Goal: Information Seeking & Learning: Find specific fact

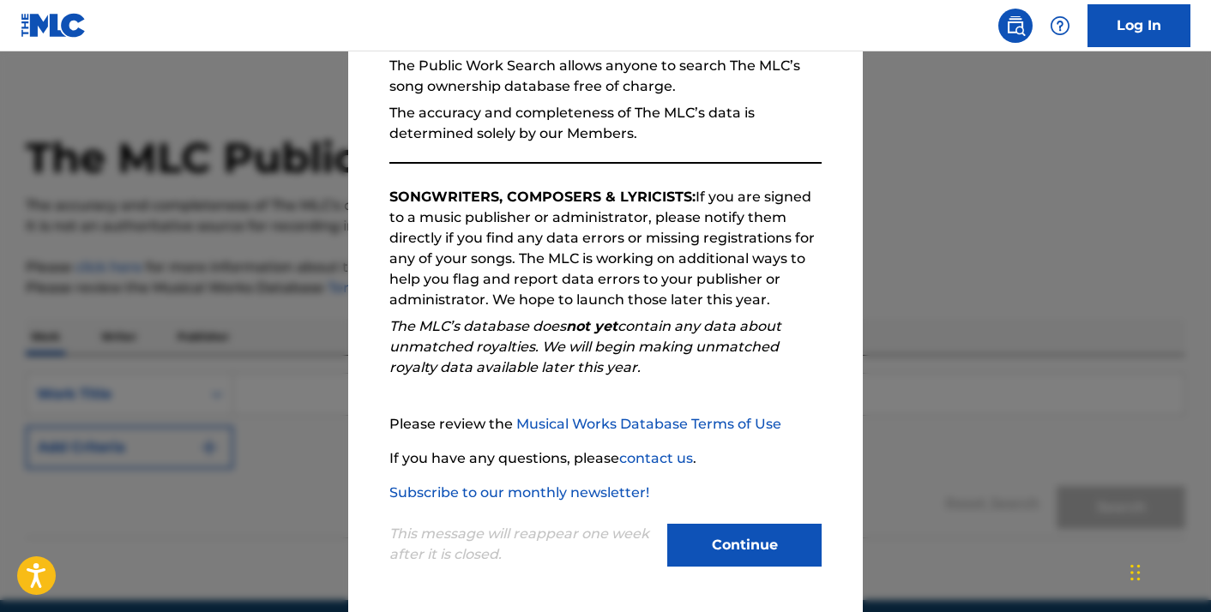
scroll to position [10, 0]
click at [698, 531] on button "Continue" at bounding box center [744, 545] width 154 height 43
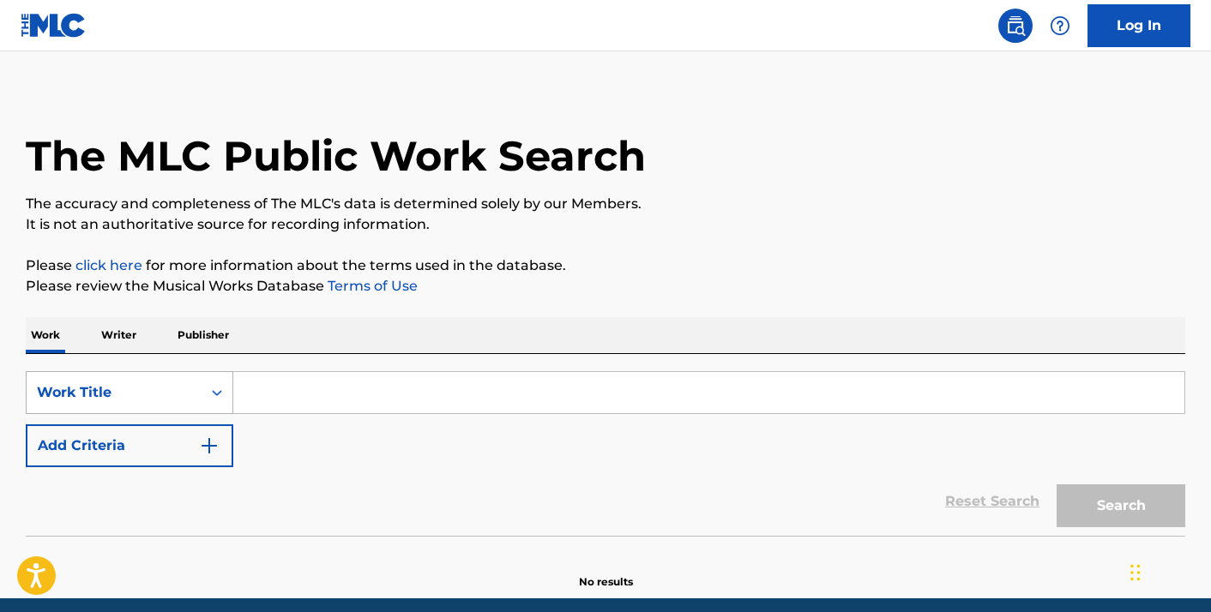
scroll to position [70, 0]
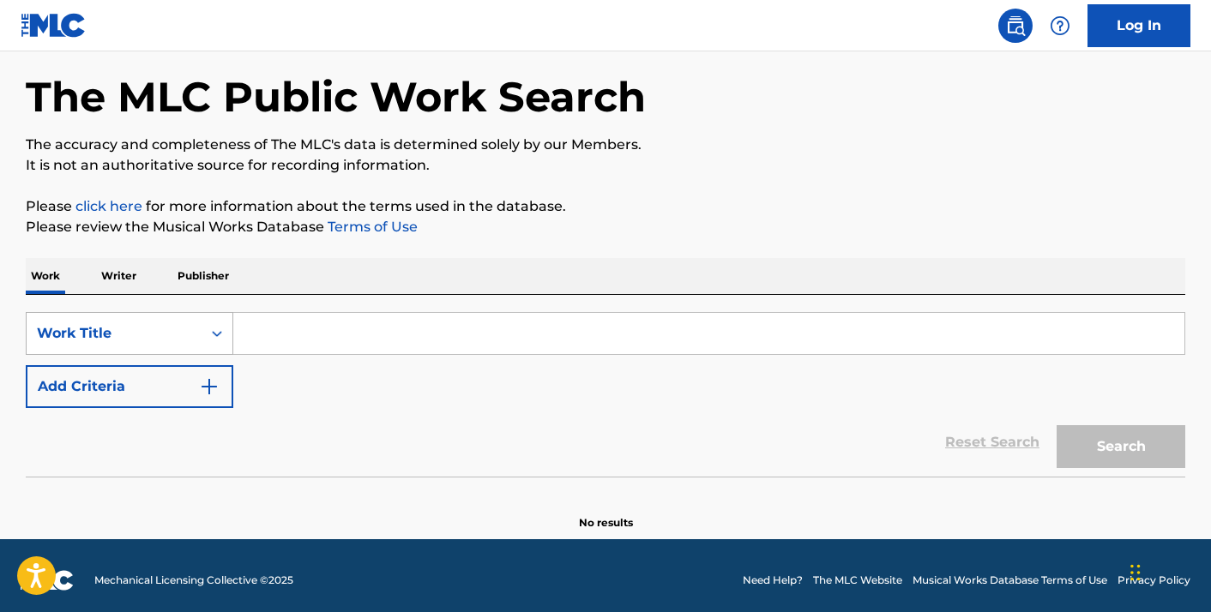
click at [221, 355] on div "Work Title" at bounding box center [130, 333] width 208 height 43
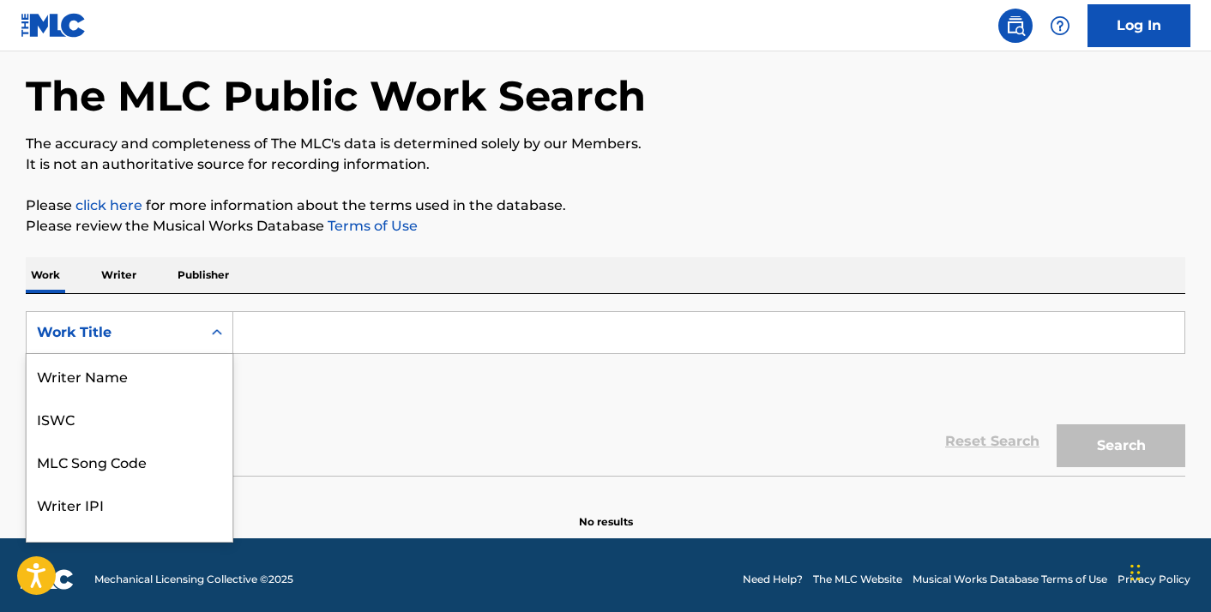
scroll to position [86, 0]
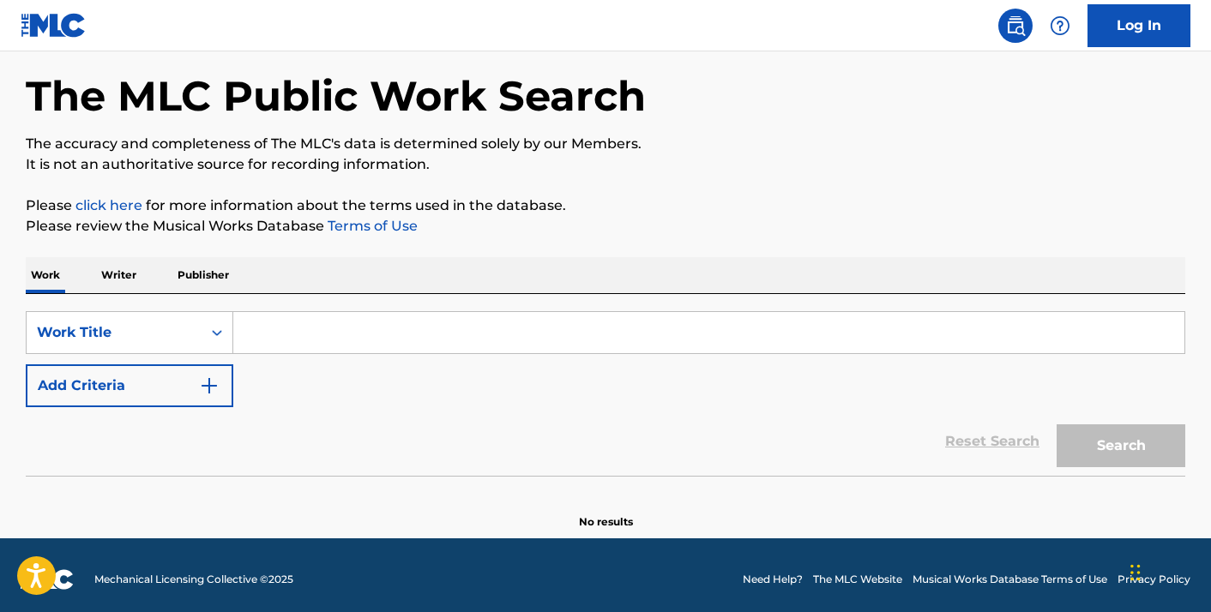
click at [289, 339] on input "Search Form" at bounding box center [708, 332] width 951 height 41
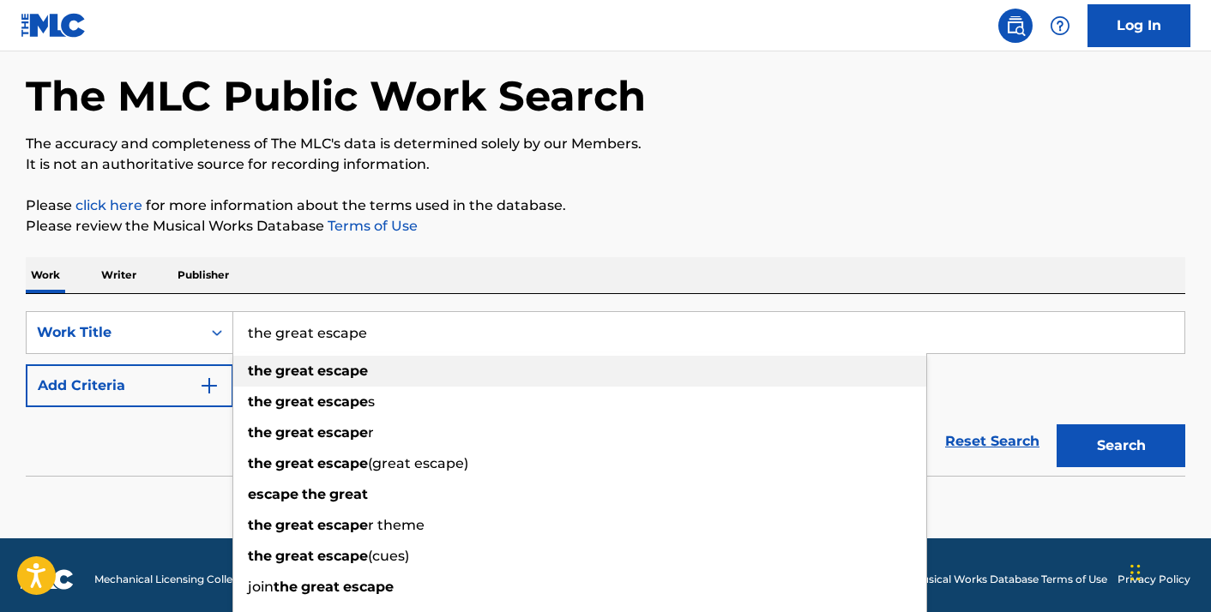
type input "the great escape"
click at [276, 362] on div "the great escape" at bounding box center [579, 371] width 693 height 31
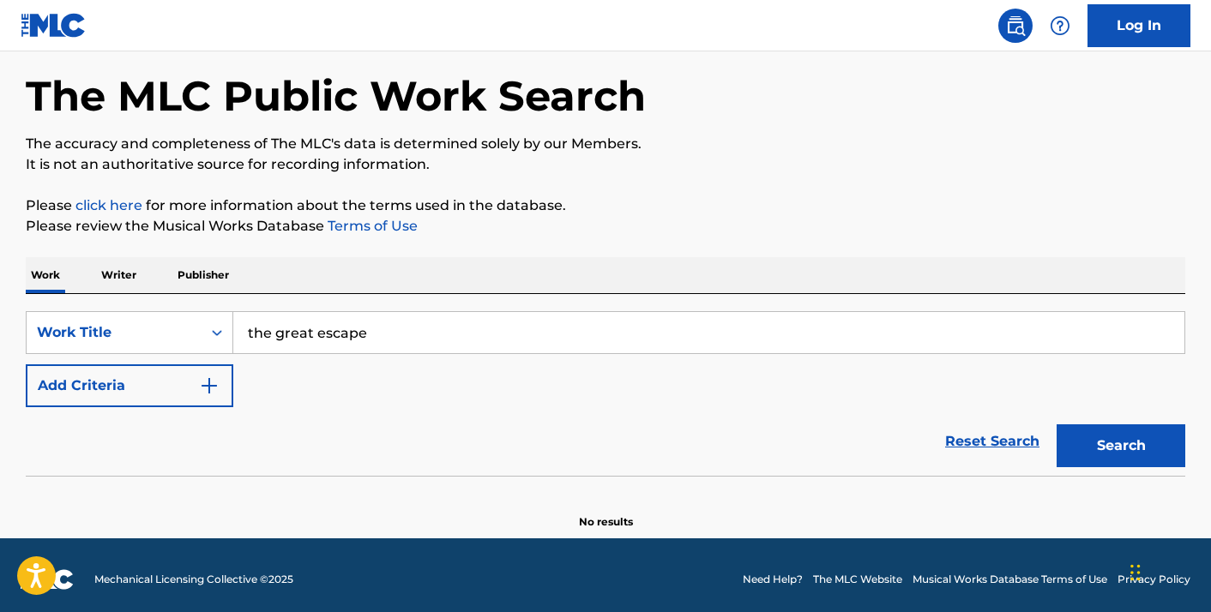
click at [166, 383] on button "Add Criteria" at bounding box center [130, 385] width 208 height 43
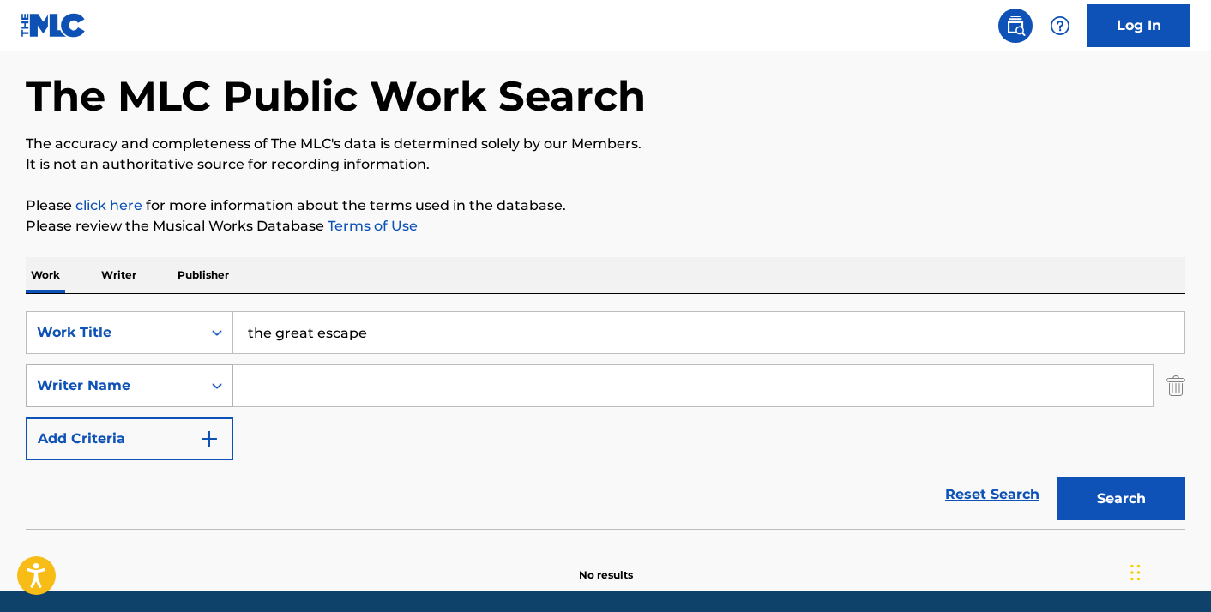
click at [168, 391] on div "Writer Name" at bounding box center [114, 386] width 175 height 33
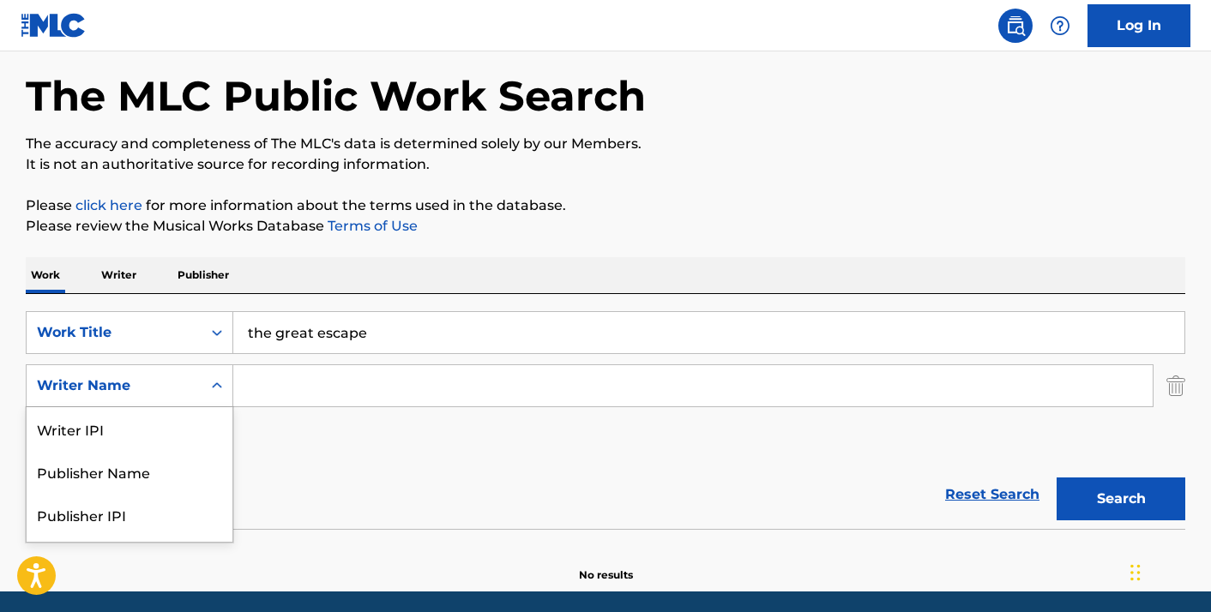
scroll to position [81, 0]
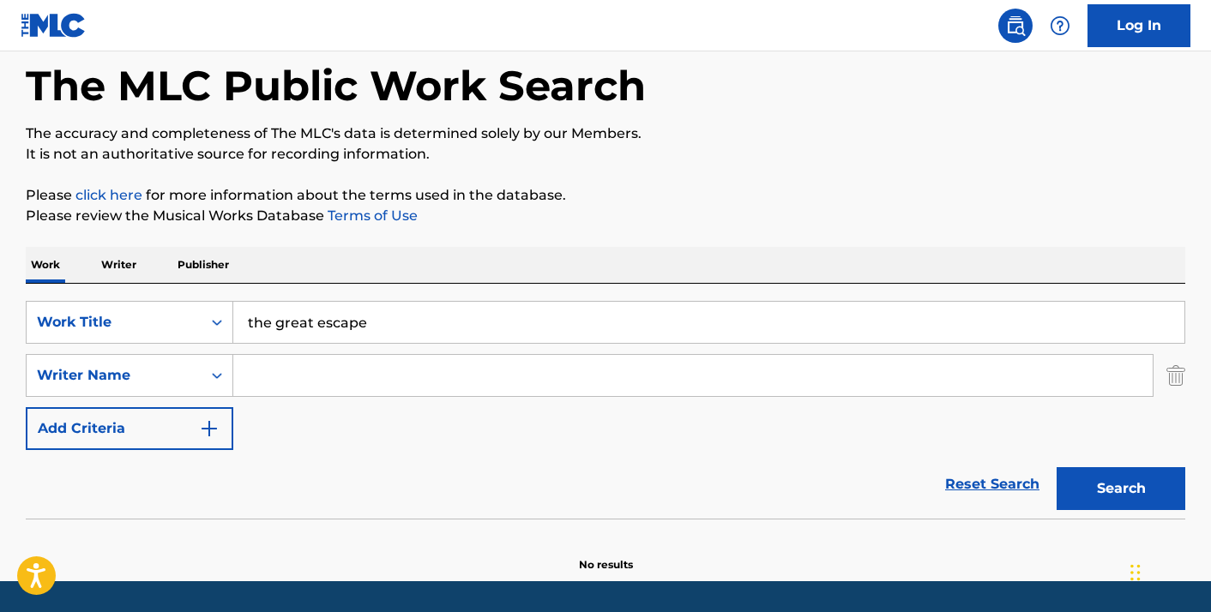
click at [281, 373] on input "Search Form" at bounding box center [692, 375] width 919 height 41
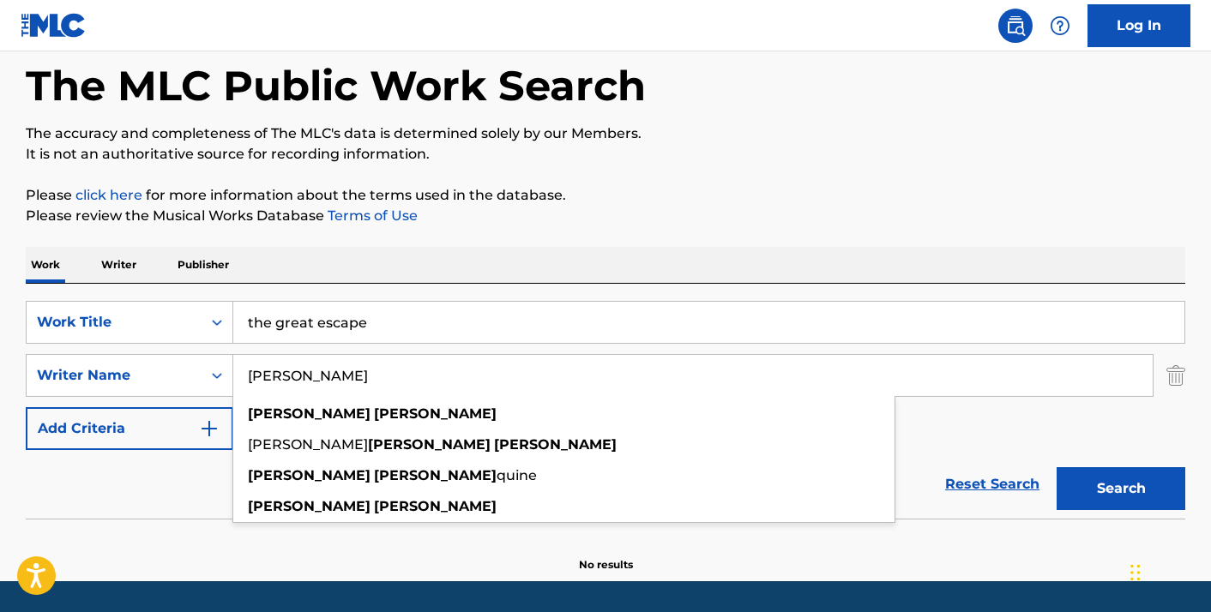
type input "[PERSON_NAME]"
click at [1057, 467] on button "Search" at bounding box center [1121, 488] width 129 height 43
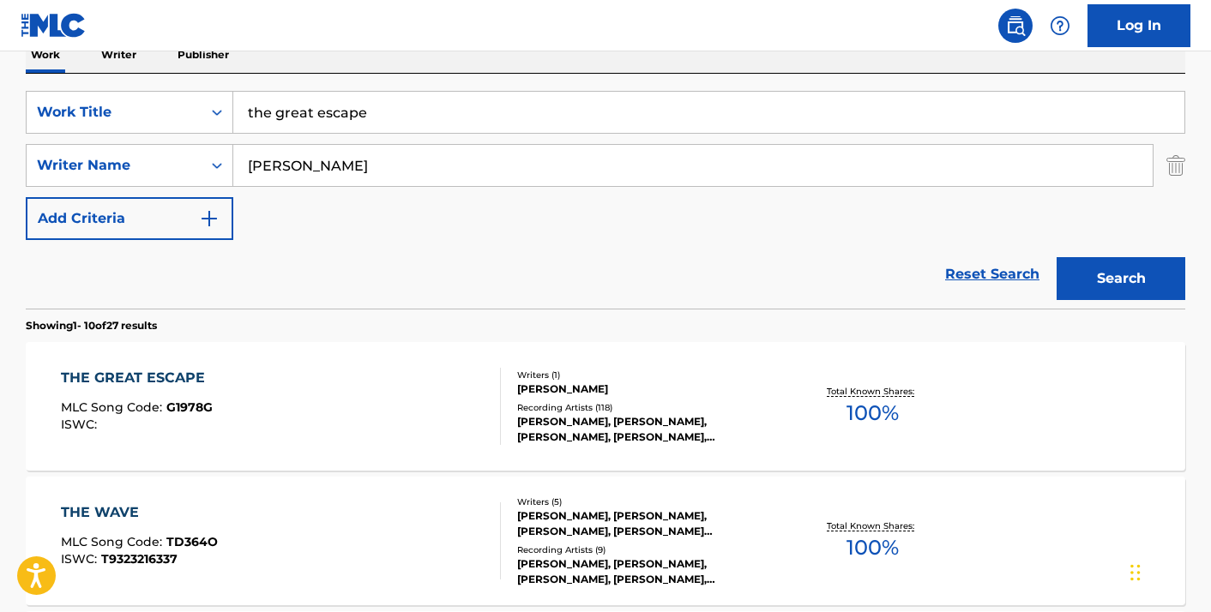
scroll to position [295, 0]
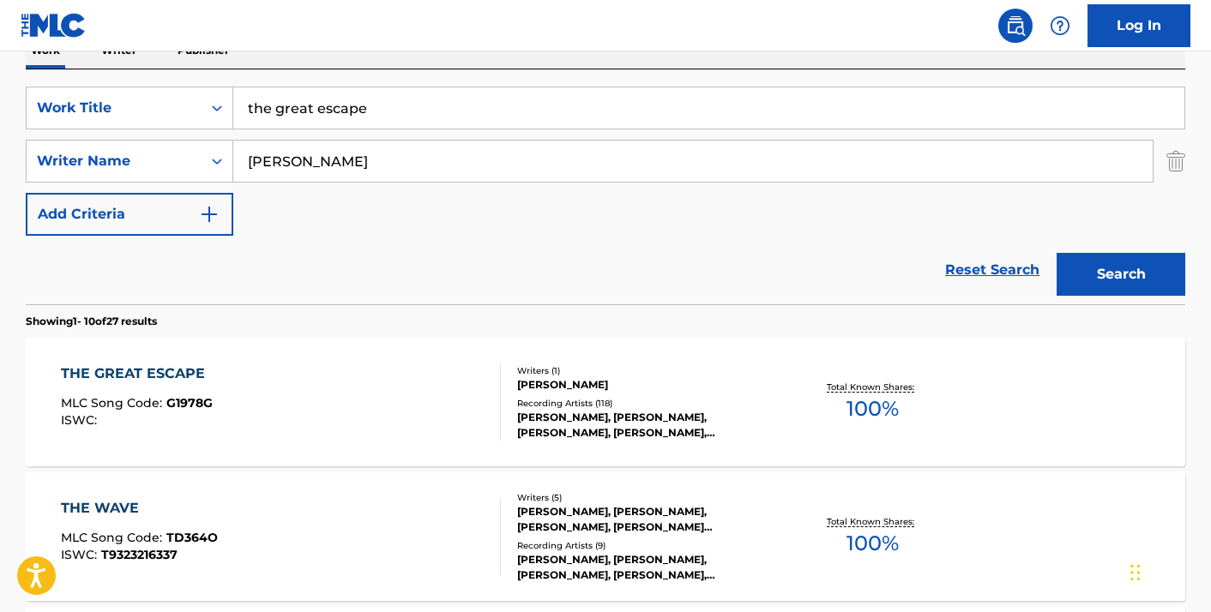
click at [579, 369] on div "Writers ( 1 )" at bounding box center [646, 370] width 259 height 13
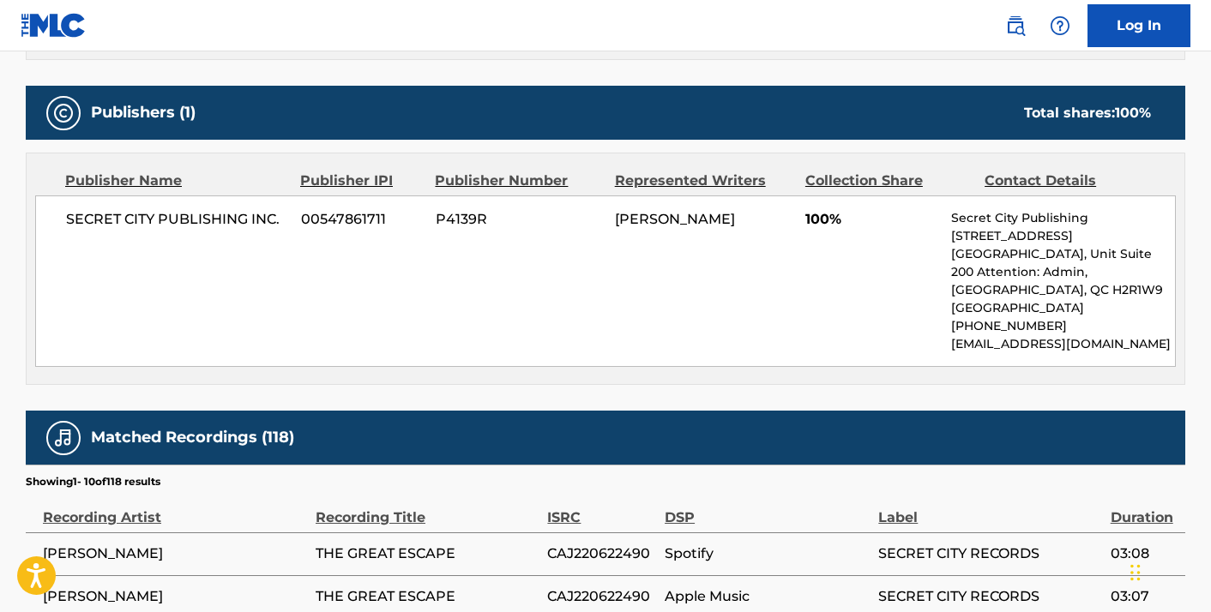
scroll to position [721, 0]
